Goal: Task Accomplishment & Management: Manage account settings

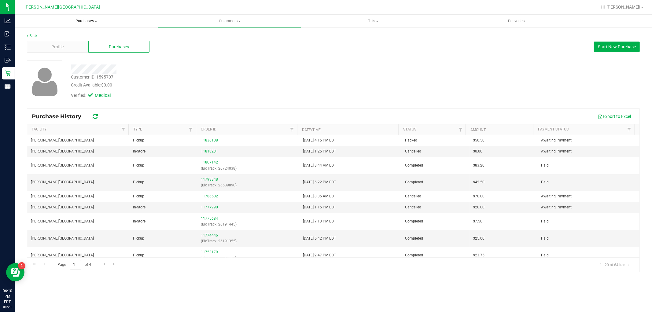
click at [83, 23] on span "Purchases" at bounding box center [86, 21] width 143 height 6
click at [60, 41] on li "Fulfillment" at bounding box center [86, 44] width 143 height 7
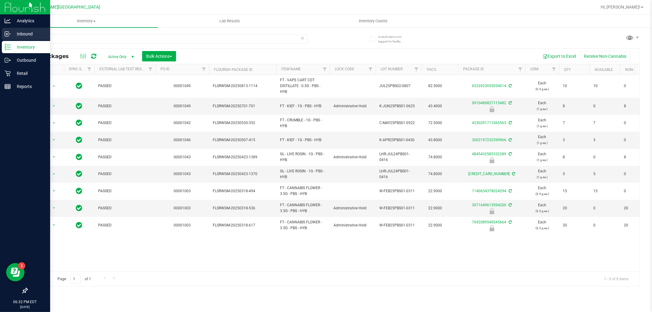
drag, startPoint x: 166, startPoint y: 38, endPoint x: 1, endPoint y: 32, distance: 165.2
click at [1, 32] on div "Analytics Inbound Inventory Outbound Retail Reports 06:32 PM EDT 08/23/2025 08/…" at bounding box center [326, 156] width 652 height 312
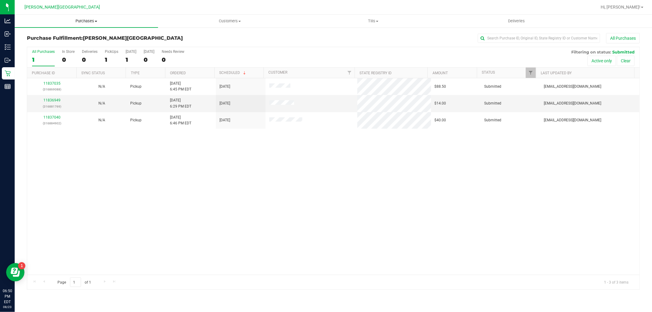
click at [79, 20] on span "Purchases" at bounding box center [86, 21] width 143 height 6
click at [69, 47] on li "Fulfillment" at bounding box center [86, 44] width 143 height 7
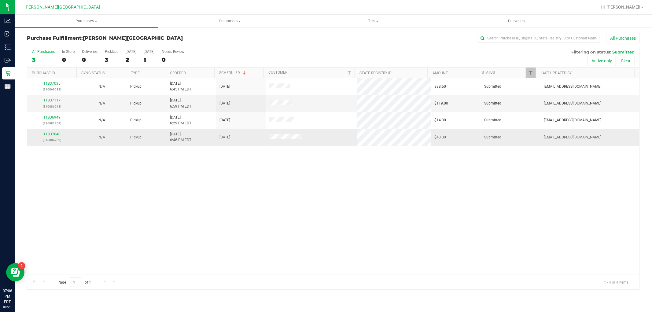
click at [48, 139] on p "(316884902)" at bounding box center [52, 140] width 42 height 6
click at [46, 135] on link "11837040" at bounding box center [51, 134] width 17 height 4
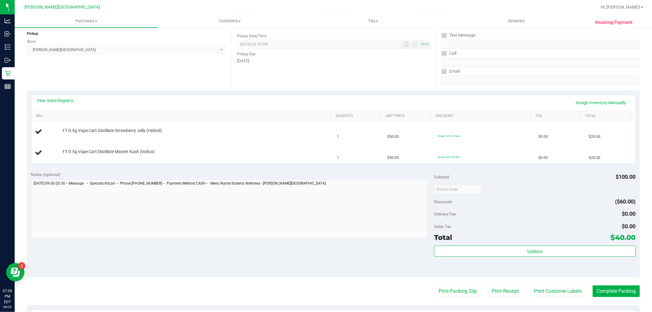
scroll to position [102, 0]
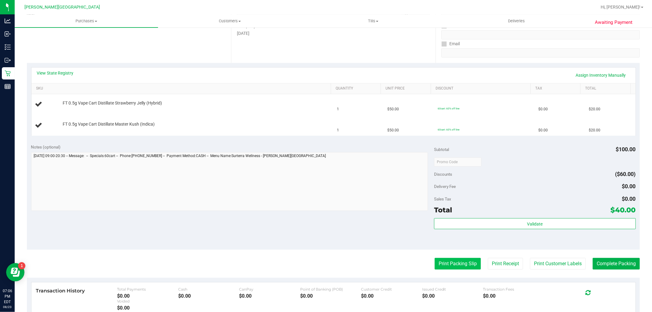
click at [451, 267] on button "Print Packing Slip" at bounding box center [458, 264] width 46 height 12
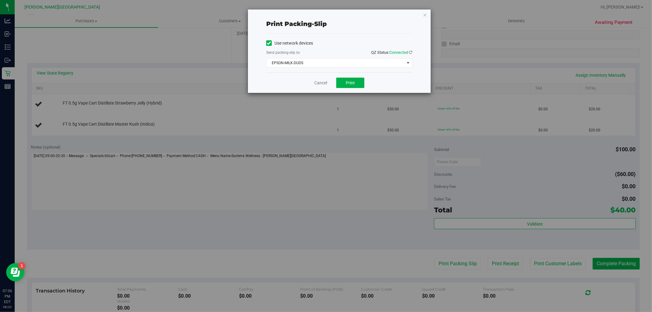
click at [322, 52] on div "Send packing-slip to: QZ Status: Connected" at bounding box center [339, 53] width 146 height 8
click at [317, 64] on span "EPSON-MILK-DUDS" at bounding box center [336, 63] width 138 height 9
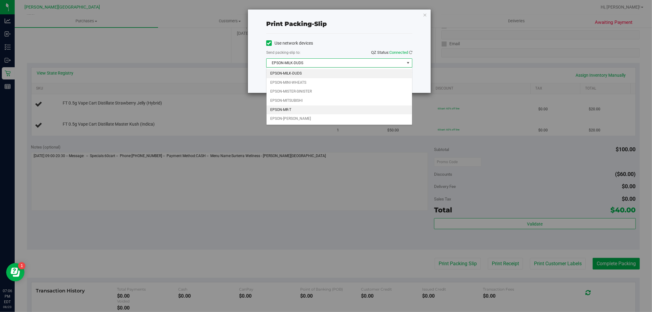
click at [288, 112] on li "EPSON-MR-T" at bounding box center [340, 109] width 146 height 9
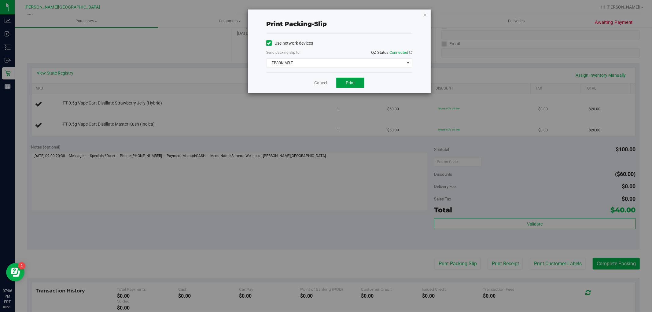
click at [348, 87] on button "Print" at bounding box center [350, 83] width 28 height 10
click at [320, 84] on link "Cancel" at bounding box center [320, 83] width 13 height 6
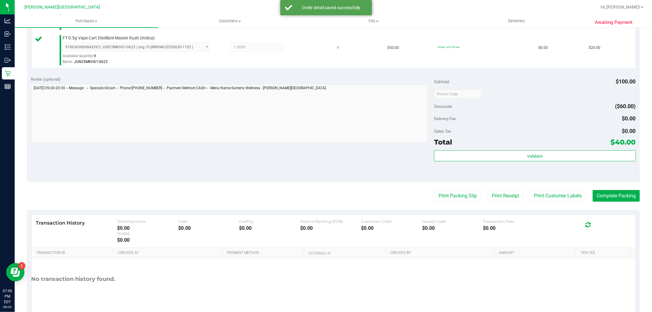
scroll to position [204, 0]
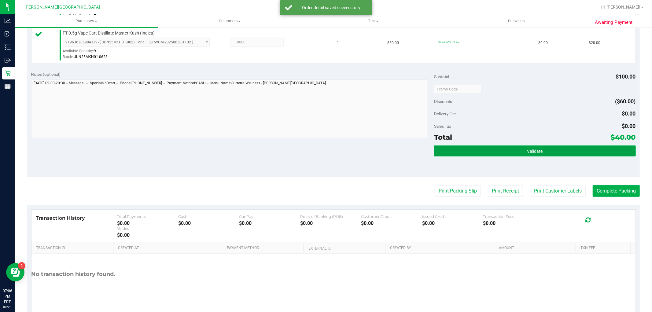
click at [460, 146] on button "Validate" at bounding box center [534, 151] width 201 height 11
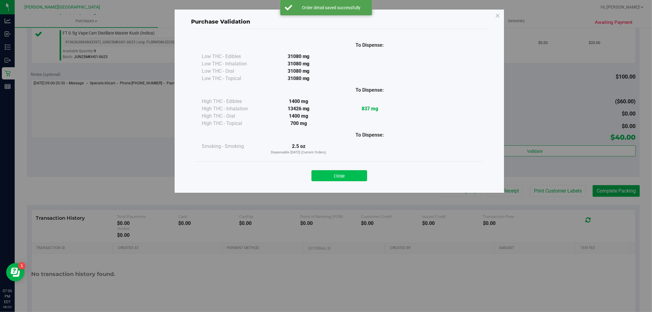
click at [346, 177] on button "Close" at bounding box center [339, 175] width 56 height 11
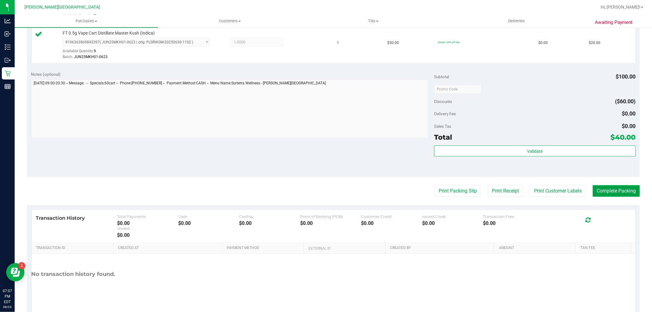
click at [613, 191] on button "Complete Packing" at bounding box center [616, 191] width 47 height 12
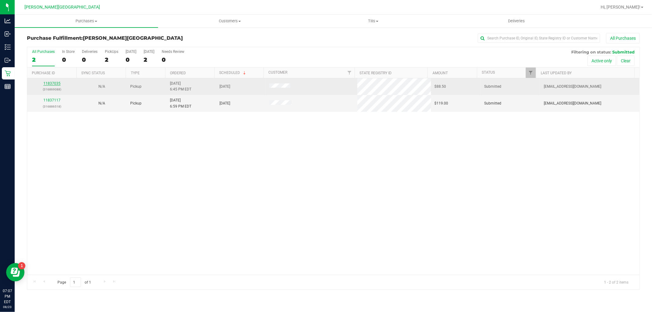
click at [56, 83] on link "11837035" at bounding box center [51, 83] width 17 height 4
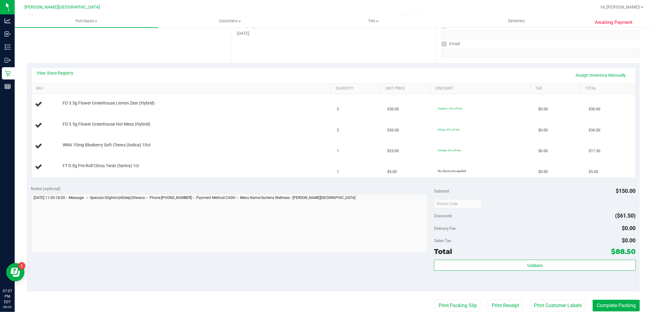
scroll to position [170, 0]
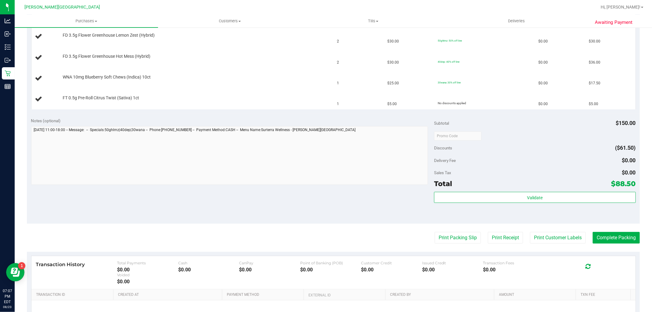
click at [448, 248] on purchase-details "Back Edit Purchase Cancel Purchase View Profile # 11837035 BioTrack ID: - Submi…" at bounding box center [333, 114] width 613 height 503
click at [445, 244] on purchase-details "Back Edit Purchase Cancel Purchase View Profile # 11837035 BioTrack ID: - Submi…" at bounding box center [333, 114] width 613 height 503
click at [443, 243] on button "Print Packing Slip" at bounding box center [458, 238] width 46 height 12
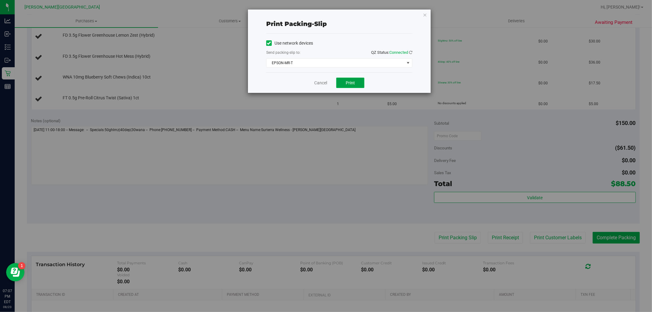
click at [358, 83] on button "Print" at bounding box center [350, 83] width 28 height 10
click at [328, 78] on div "Cancel Print" at bounding box center [339, 82] width 146 height 20
click at [320, 84] on link "Cancel" at bounding box center [320, 83] width 13 height 6
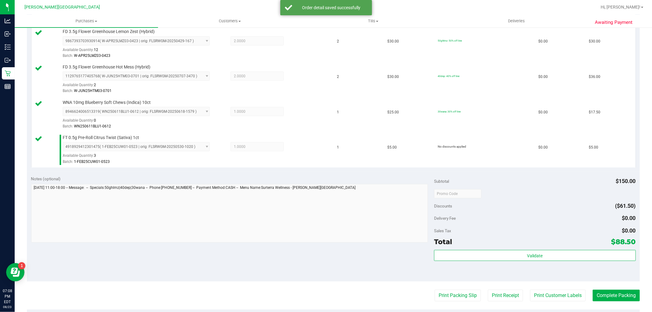
scroll to position [271, 0]
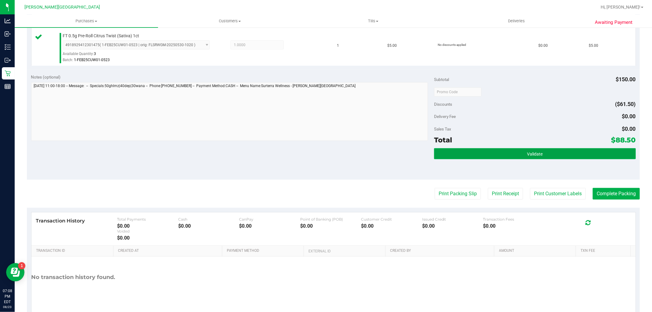
click at [451, 154] on button "Validate" at bounding box center [534, 153] width 201 height 11
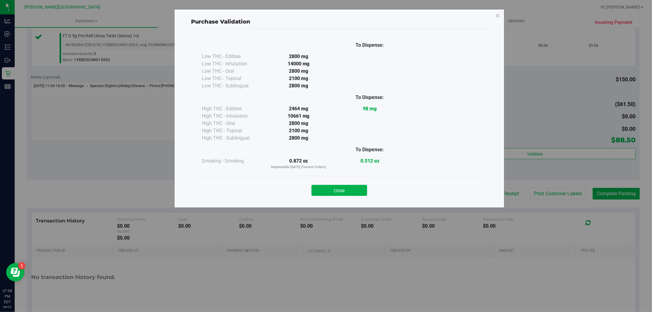
click at [342, 203] on div "Purchase Validation To Dispense: Low THC - Edibles 2800 mg" at bounding box center [339, 108] width 330 height 199
click at [341, 196] on div "Close" at bounding box center [339, 188] width 287 height 25
click at [355, 190] on button "Close" at bounding box center [339, 190] width 56 height 11
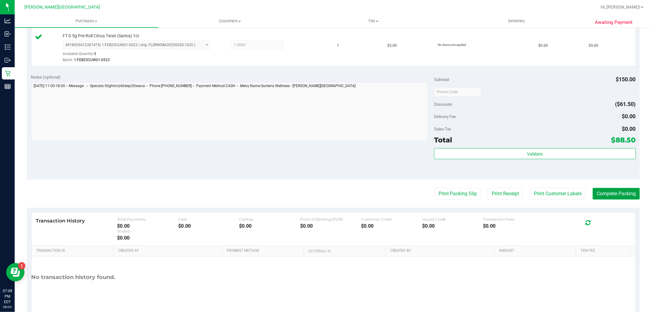
click at [621, 197] on button "Complete Packing" at bounding box center [616, 194] width 47 height 12
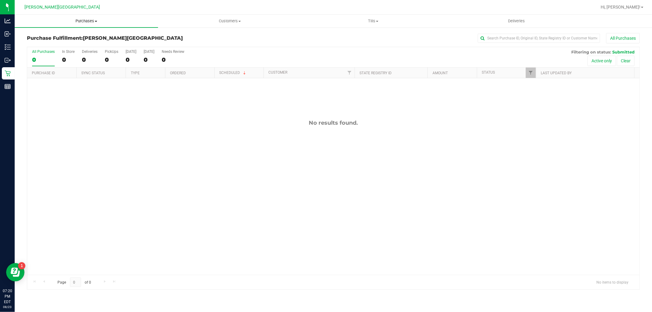
click at [78, 24] on span "Purchases" at bounding box center [86, 21] width 143 height 6
click at [47, 46] on span "Fulfillment" at bounding box center [34, 44] width 38 height 5
click at [90, 24] on uib-tab-heading "Purchases Summary of purchases Fulfillment All purchases" at bounding box center [86, 21] width 143 height 13
click at [59, 42] on li "Fulfillment" at bounding box center [86, 44] width 143 height 7
click at [261, 210] on div "No results found." at bounding box center [333, 197] width 612 height 238
